Goal: Information Seeking & Learning: Learn about a topic

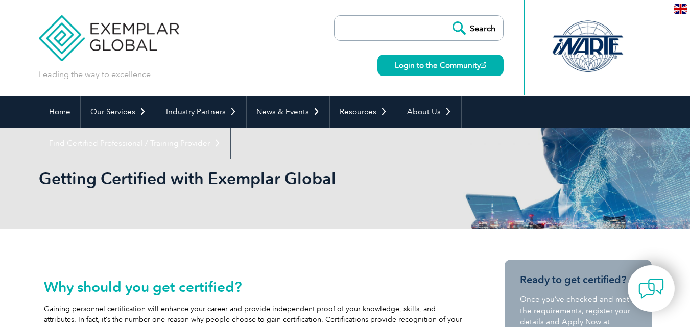
scroll to position [91, 0]
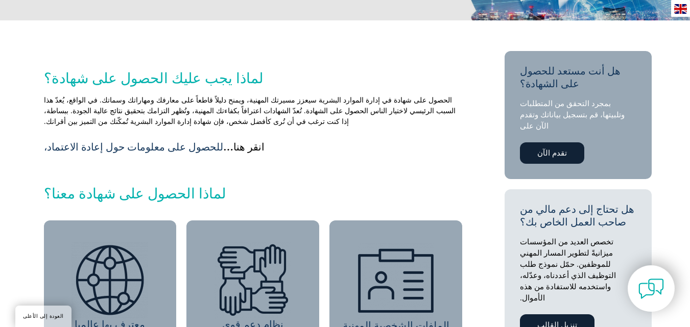
scroll to position [234, 0]
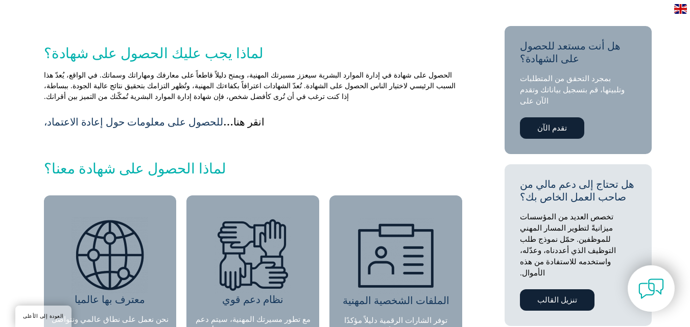
click at [542, 117] on link "تقدم الآن" at bounding box center [552, 127] width 64 height 21
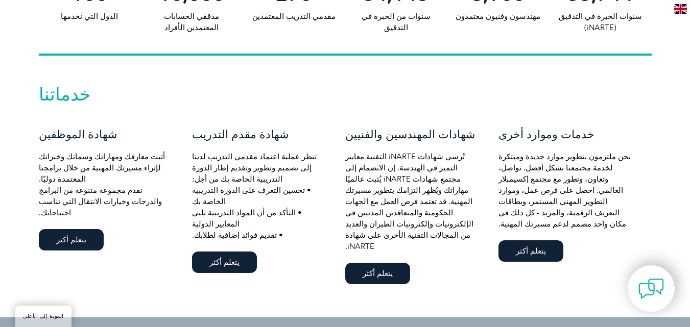
scroll to position [613, 0]
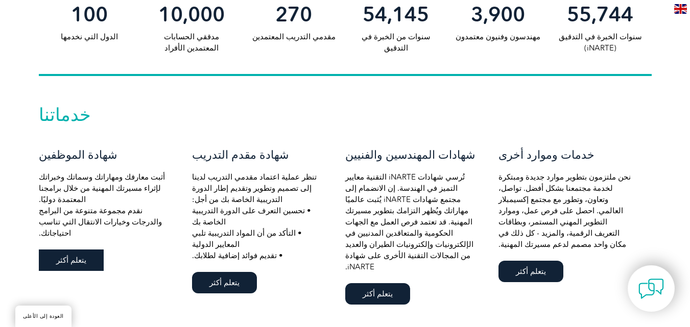
click at [65, 250] on link "يتعلم أكثر" at bounding box center [71, 260] width 65 height 21
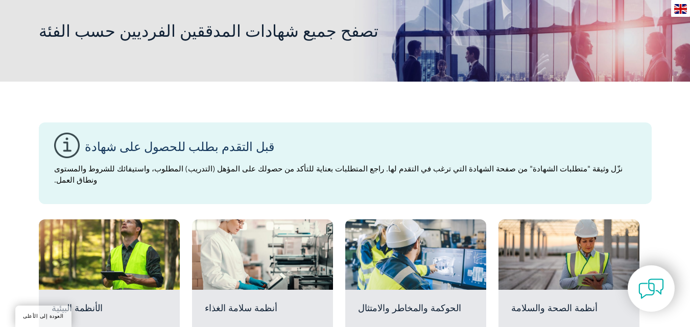
scroll to position [153, 0]
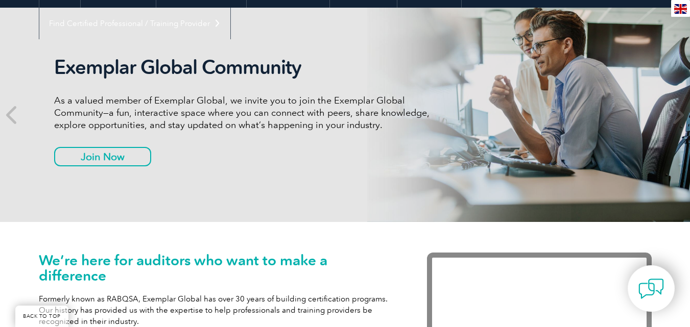
scroll to position [102, 0]
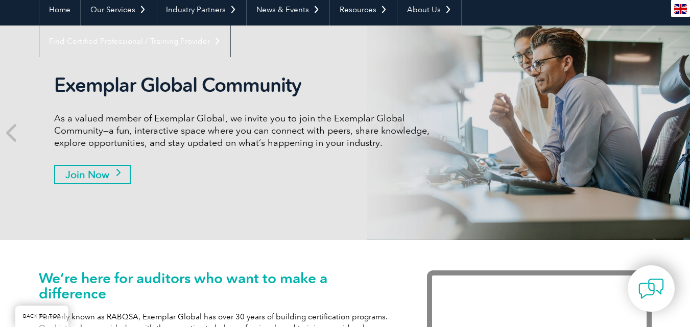
click at [99, 173] on link "Join Now" at bounding box center [92, 174] width 77 height 19
